Goal: Feedback & Contribution: Leave review/rating

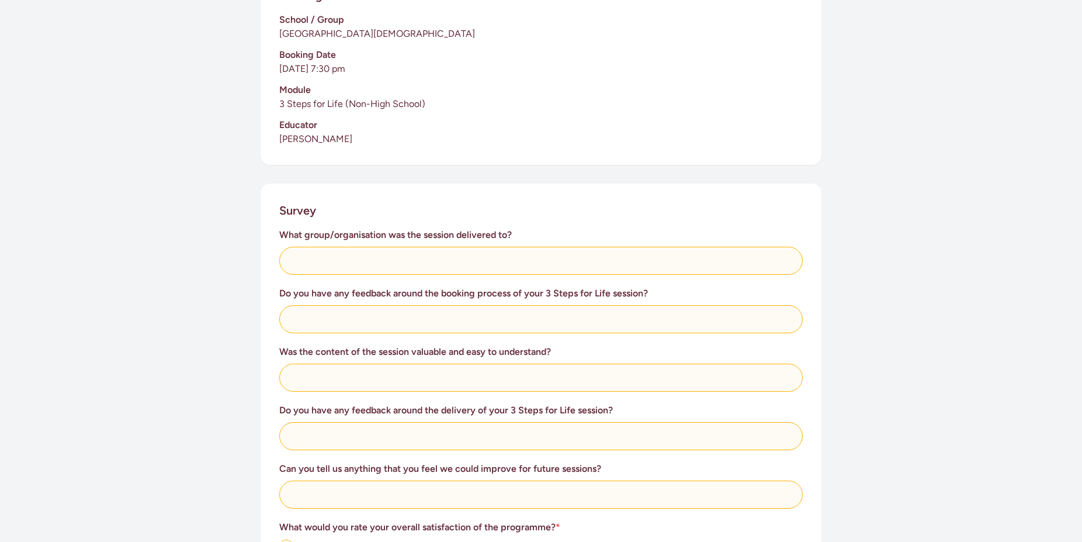
scroll to position [298, 0]
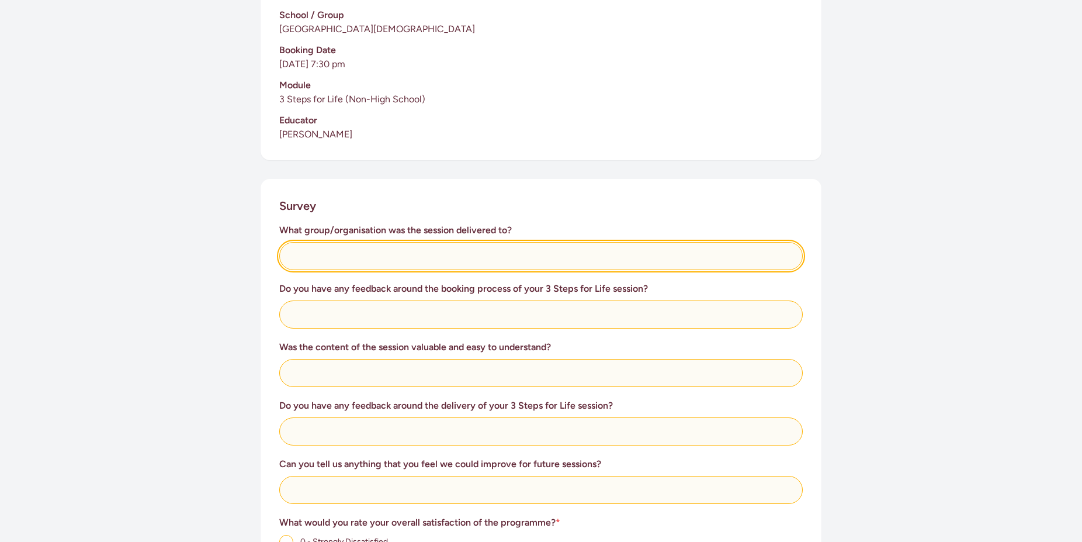
click at [415, 258] on input "text" at bounding box center [541, 256] width 524 height 28
type input "P"
click at [387, 252] on input "Members of the [GEOGRAPHIC_DATA][DEMOGRAPHIC_DATA]" at bounding box center [541, 256] width 524 height 28
type input "Members of the [GEOGRAPHIC_DATA][DEMOGRAPHIC_DATA]"
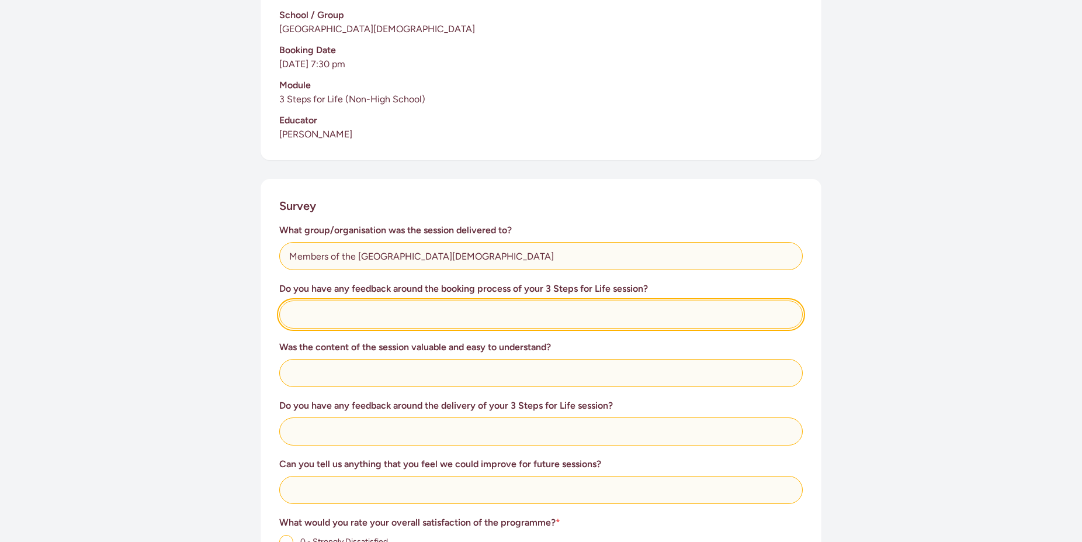
click at [396, 317] on input "text" at bounding box center [541, 314] width 524 height 28
type input "V"
type input "Easy and straight forward"
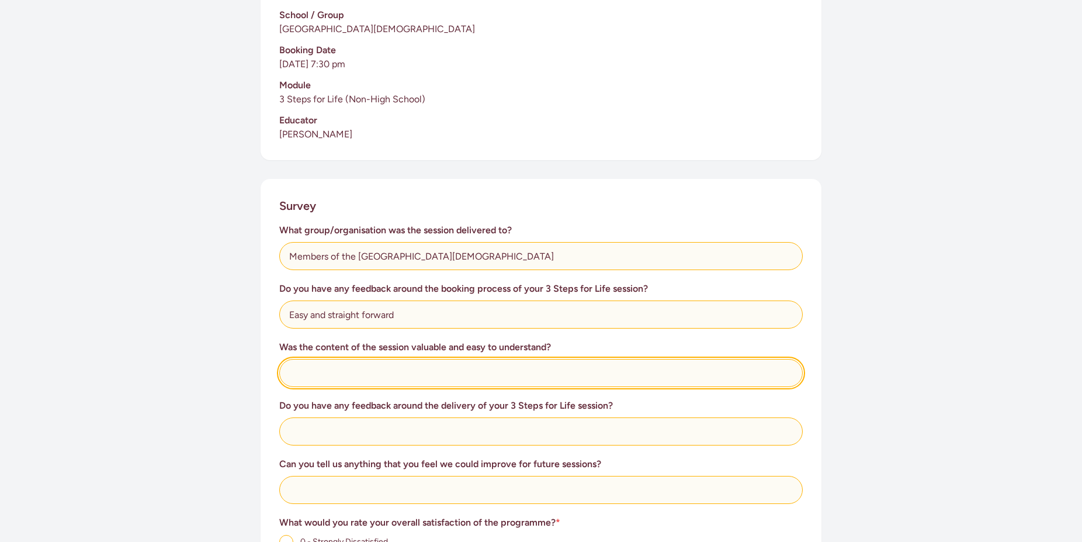
click at [379, 375] on input "text" at bounding box center [541, 373] width 524 height 28
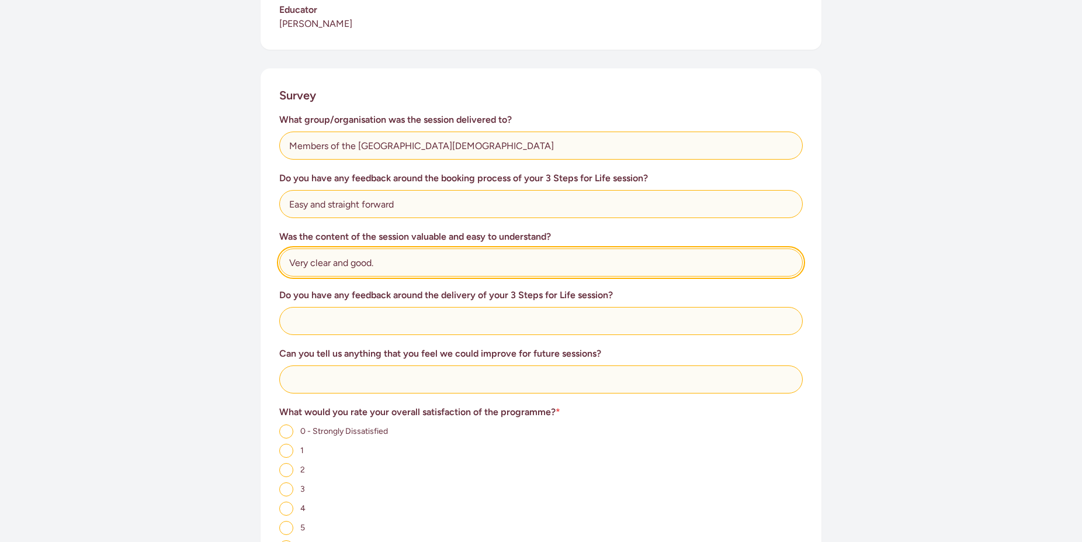
scroll to position [417, 0]
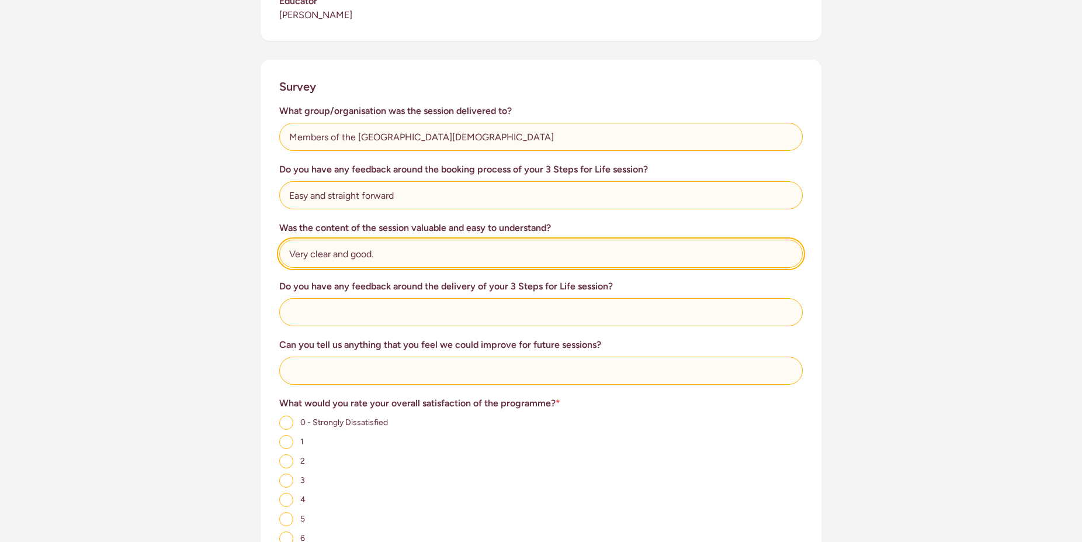
type input "Very clear and good."
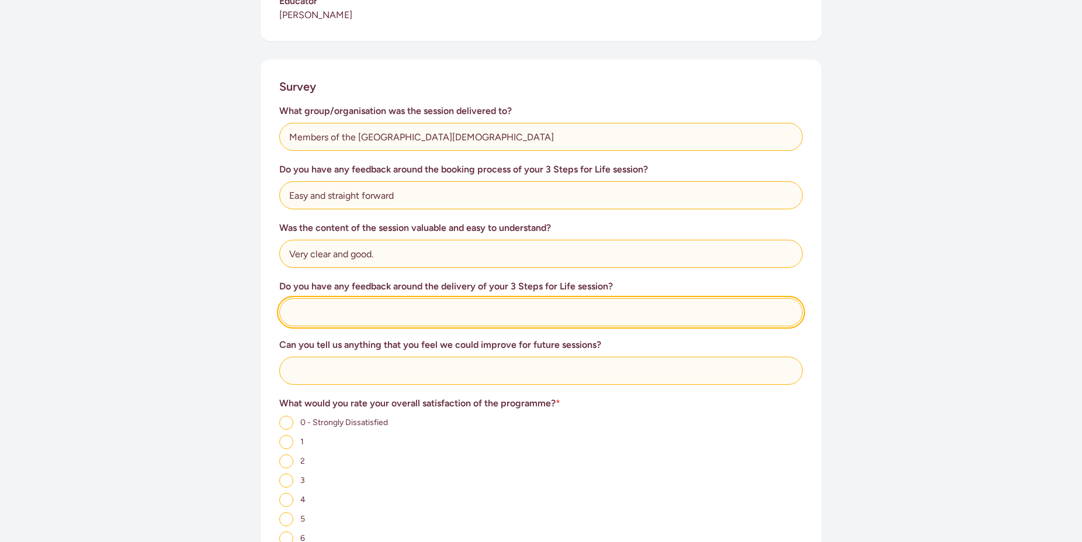
click at [449, 314] on input "text" at bounding box center [541, 312] width 524 height 28
type input "Perfect"
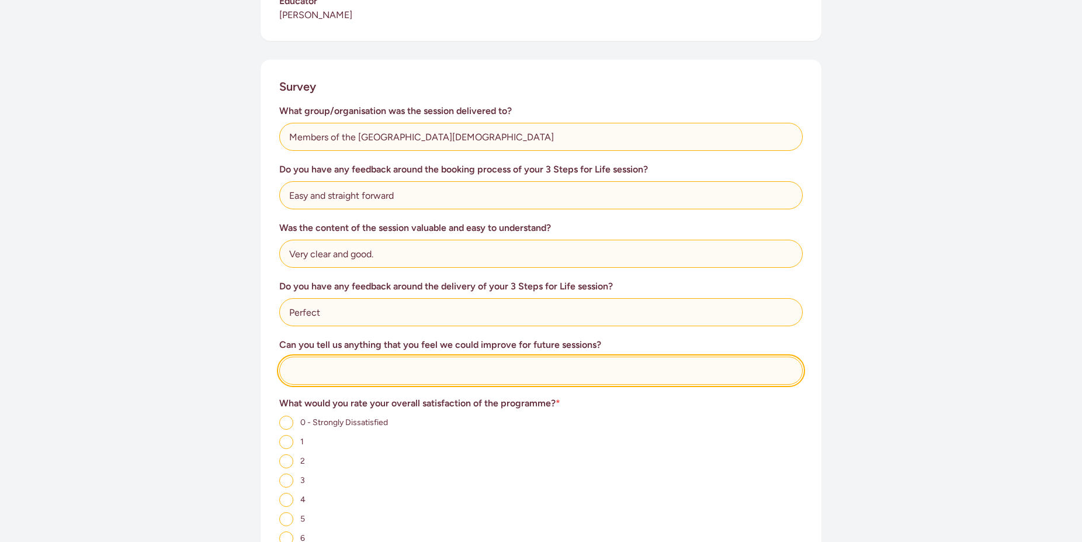
click at [428, 368] on input "text" at bounding box center [541, 370] width 524 height 28
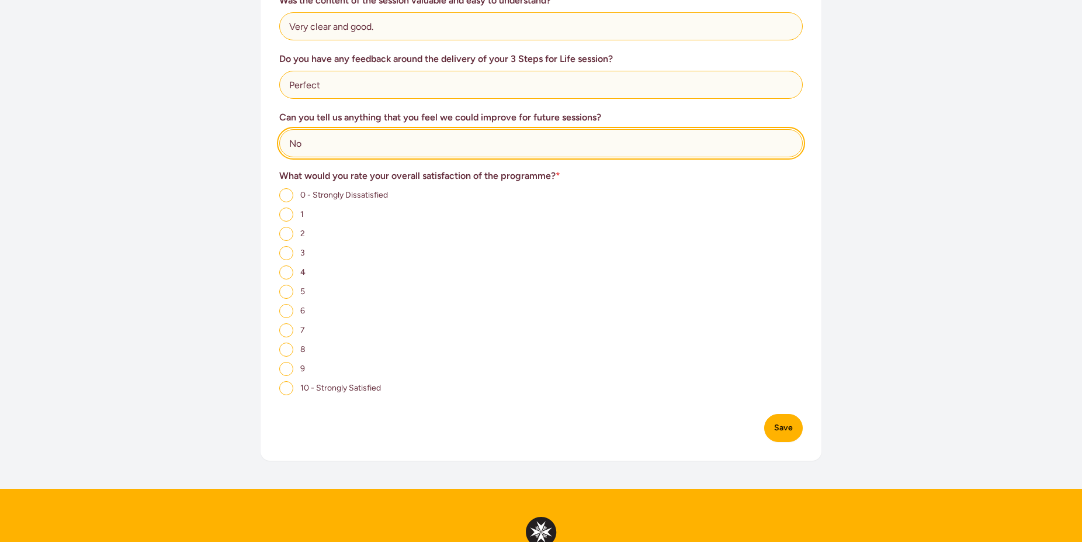
scroll to position [656, 0]
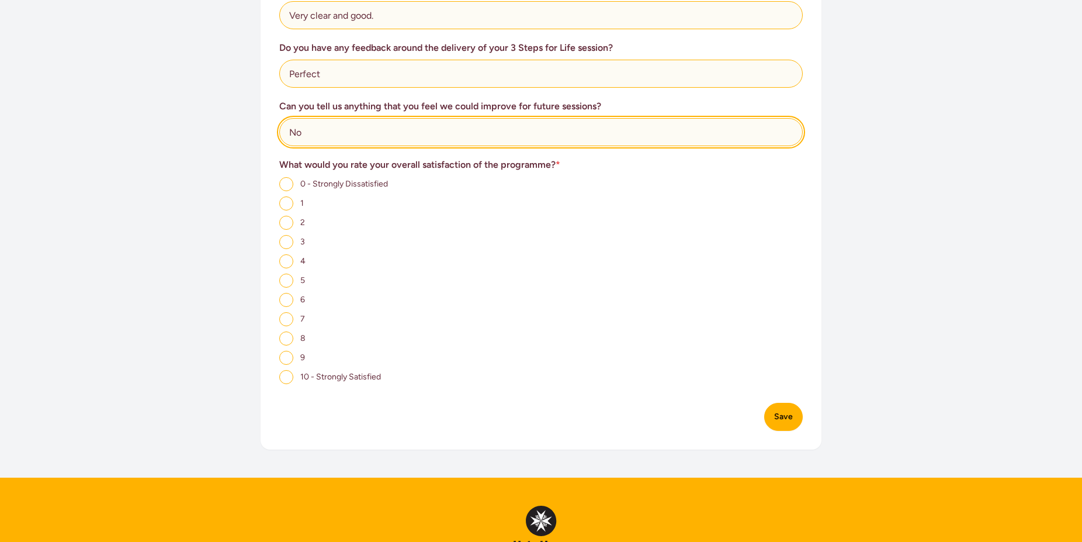
type input "No"
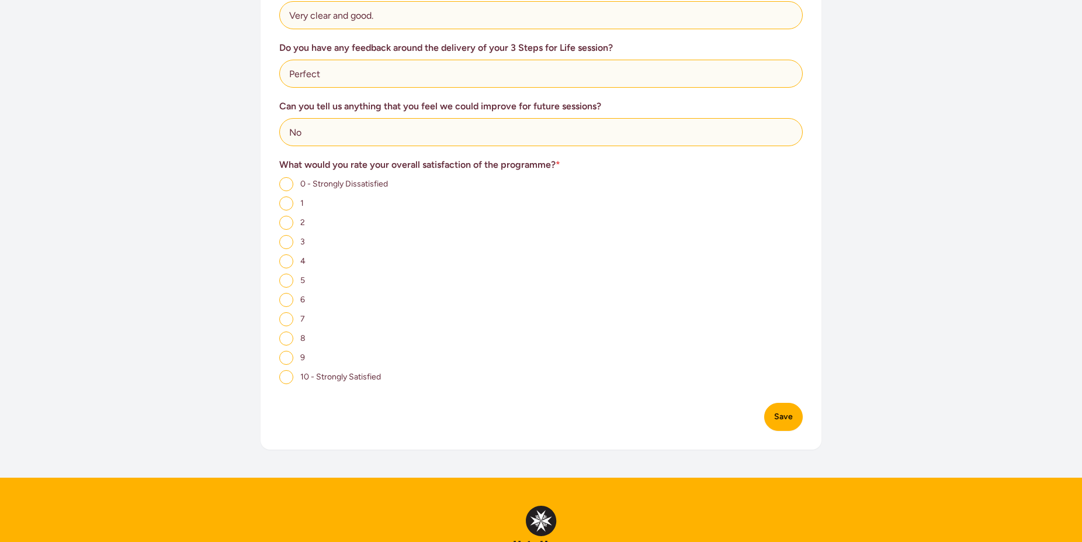
click at [290, 383] on input "10 - Strongly Satisfied" at bounding box center [286, 377] width 14 height 14
radio input "true"
click at [790, 424] on button "Save" at bounding box center [783, 417] width 39 height 28
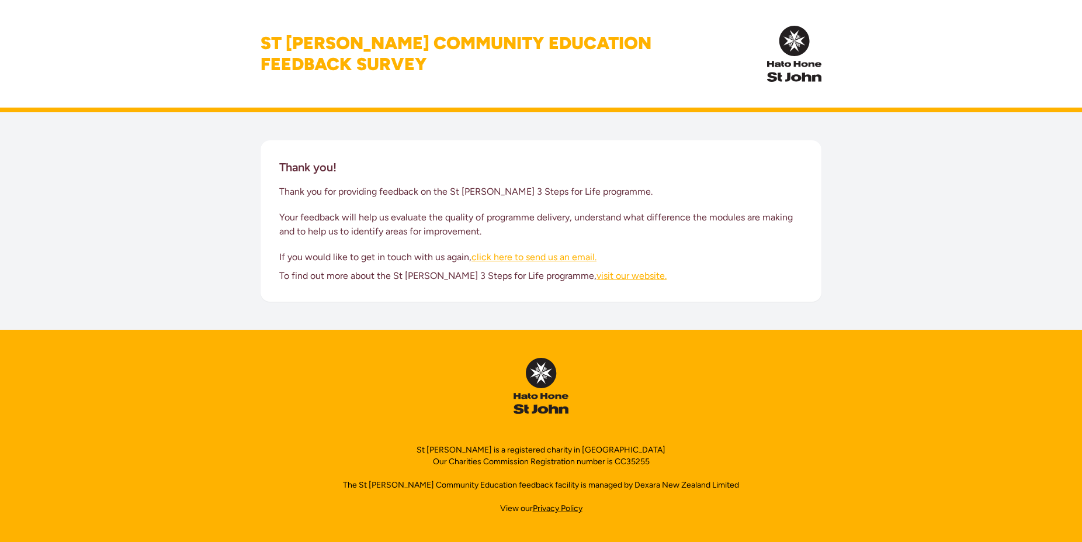
click at [536, 259] on link "click here to send us an email." at bounding box center [534, 256] width 125 height 11
